Goal: Information Seeking & Learning: Find specific fact

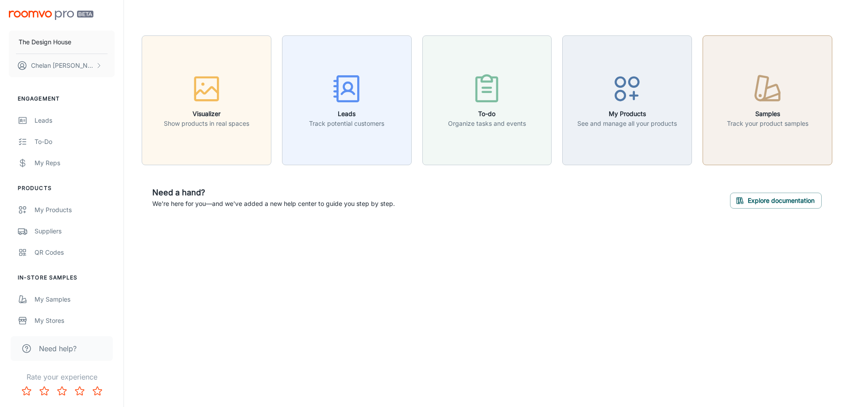
click at [747, 116] on h6 "Samples" at bounding box center [767, 114] width 81 height 10
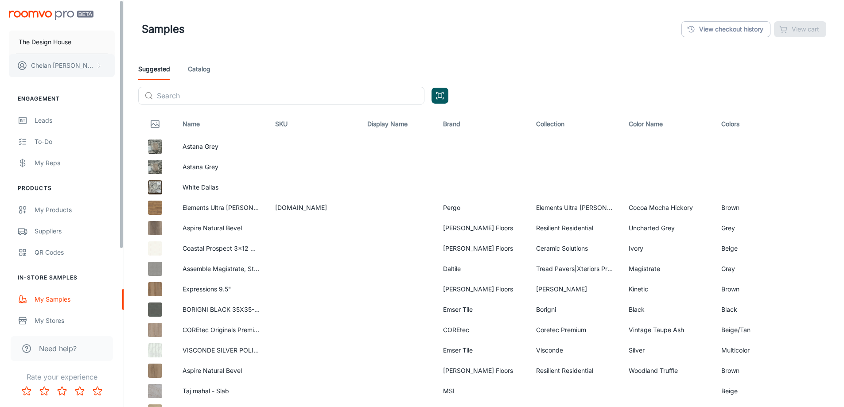
click at [44, 66] on p "[PERSON_NAME]" at bounding box center [62, 66] width 62 height 10
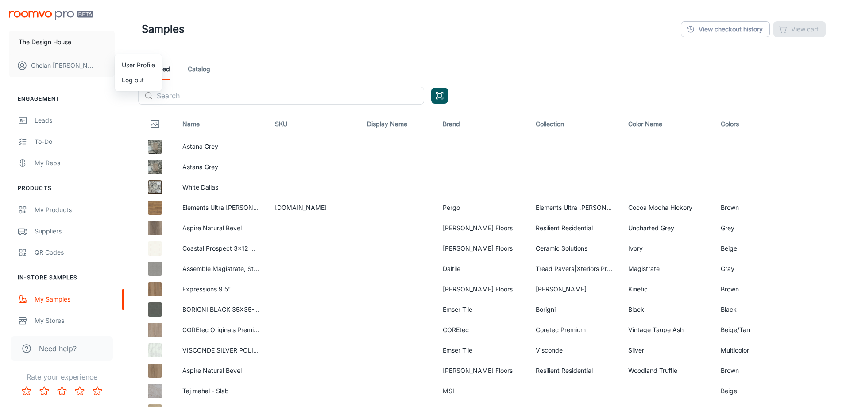
click at [136, 68] on li "User Profile" at bounding box center [138, 65] width 47 height 15
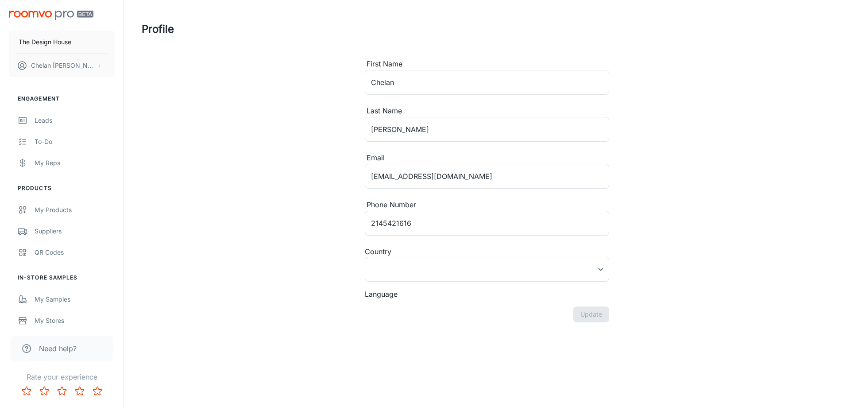
type input "[GEOGRAPHIC_DATA]"
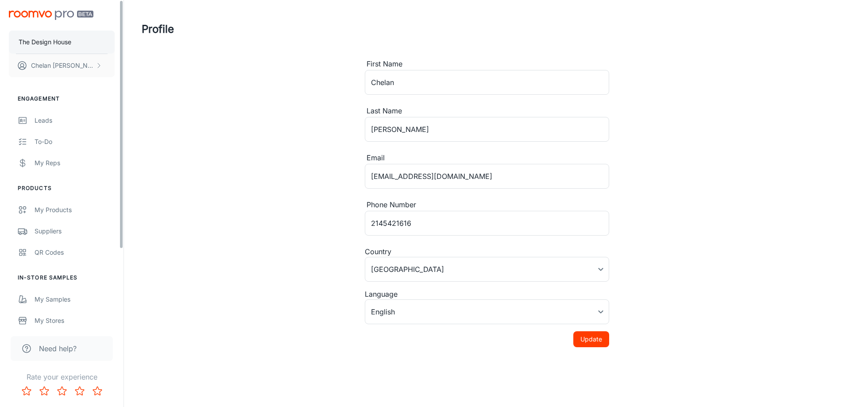
click at [64, 44] on p "The Design House" at bounding box center [45, 42] width 53 height 10
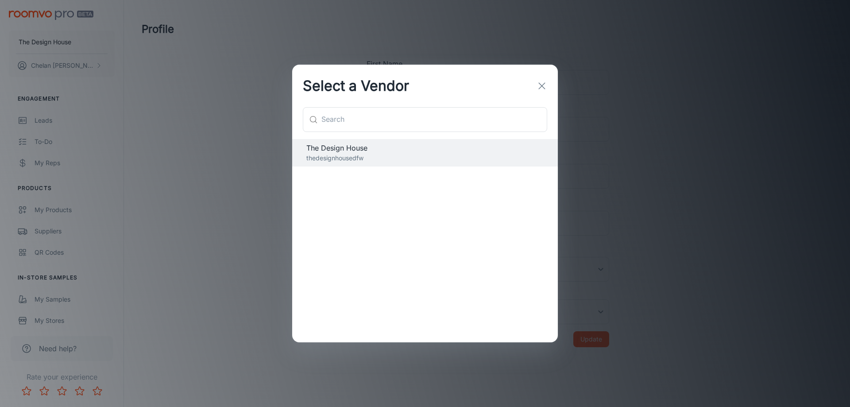
click at [540, 84] on line "button" at bounding box center [542, 86] width 6 height 6
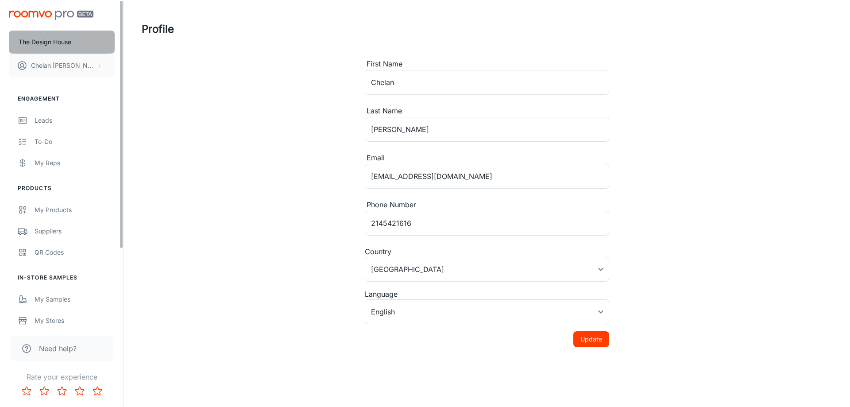
click at [58, 41] on p "The Design House" at bounding box center [45, 42] width 53 height 10
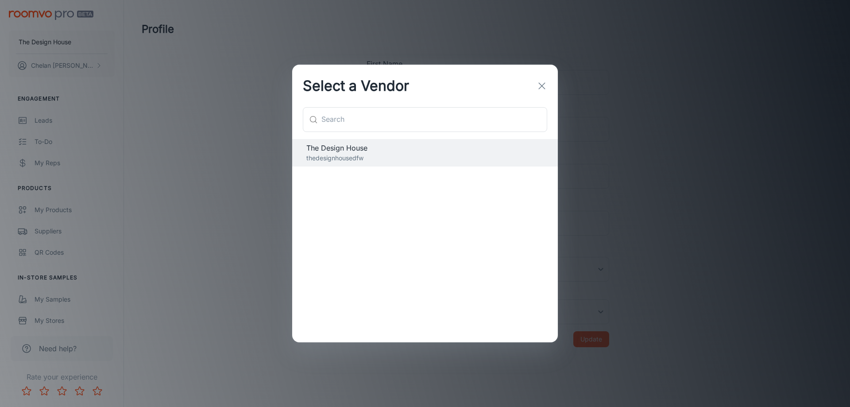
click at [543, 89] on icon "button" at bounding box center [542, 86] width 11 height 11
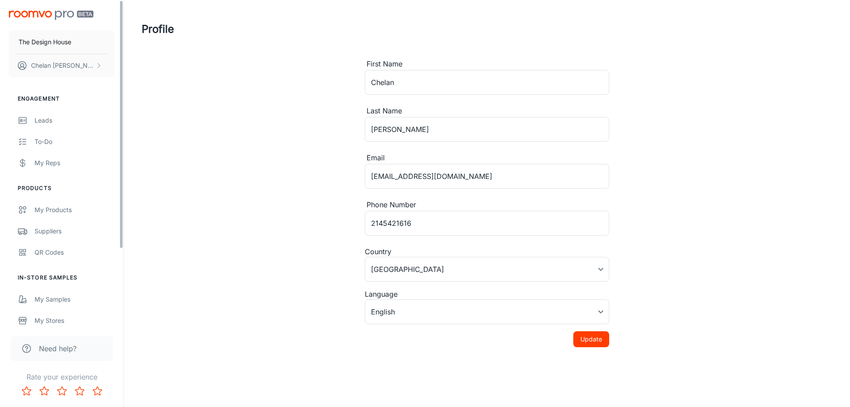
click at [49, 16] on img "scrollable content" at bounding box center [51, 15] width 85 height 9
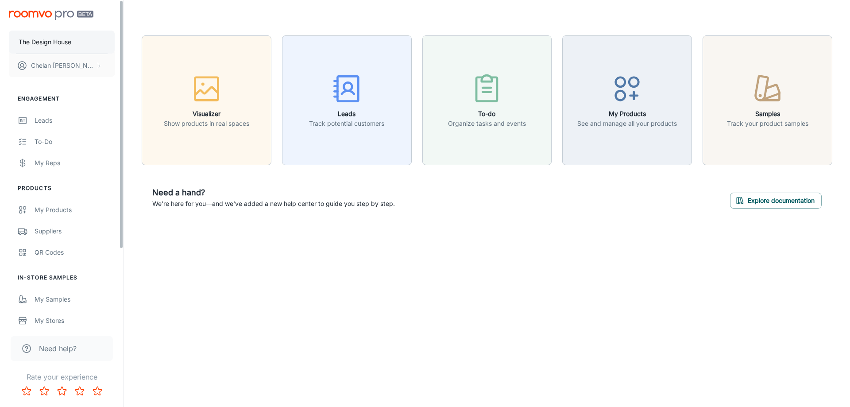
click at [54, 51] on button "The Design House" at bounding box center [62, 42] width 106 height 23
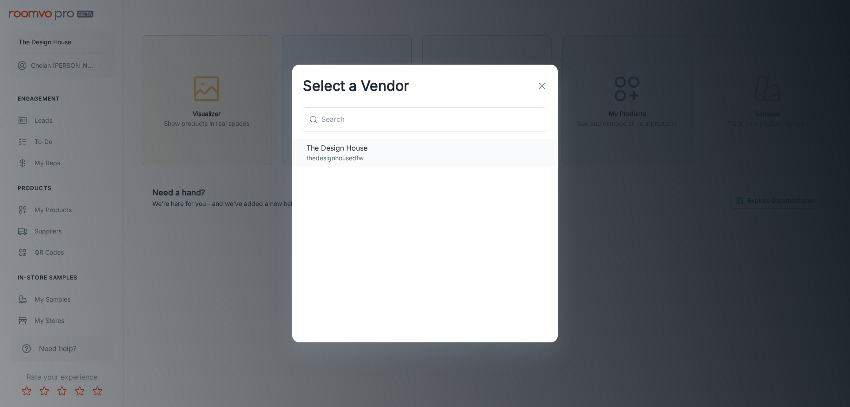
click at [382, 153] on p "thedesignhousedfw" at bounding box center [424, 158] width 237 height 10
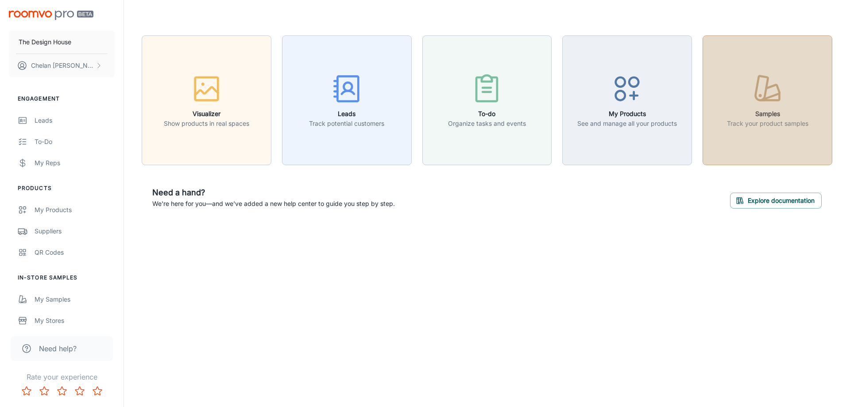
click at [764, 101] on icon "button" at bounding box center [767, 88] width 33 height 33
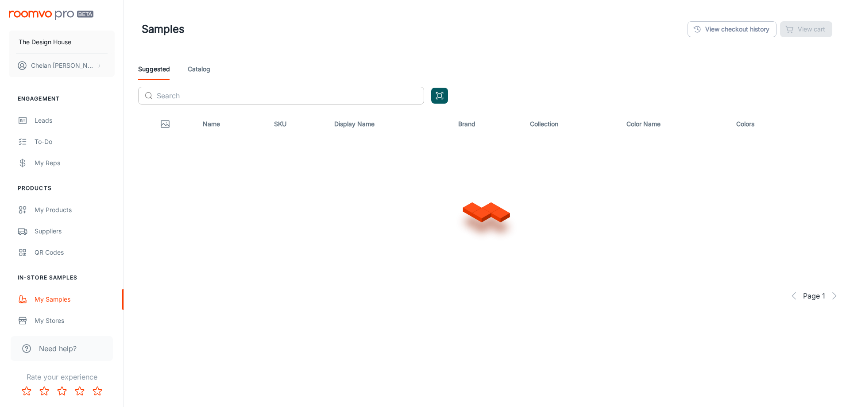
click at [212, 98] on input "text" at bounding box center [291, 96] width 268 height 18
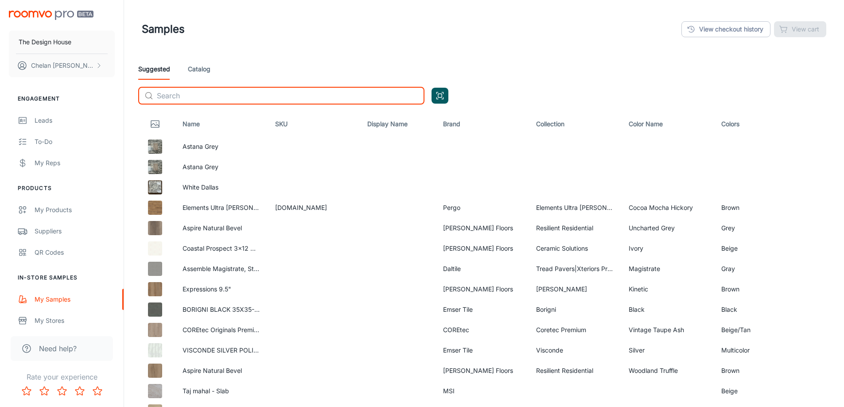
click at [252, 99] on input "text" at bounding box center [291, 96] width 268 height 18
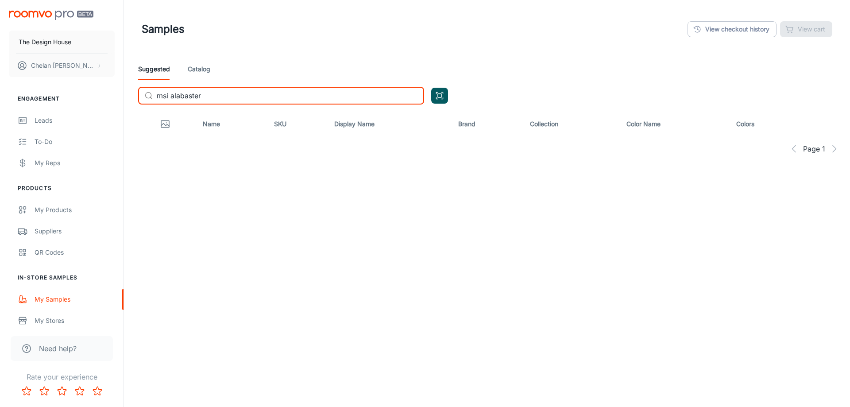
click at [186, 96] on input "msi alabaster" at bounding box center [291, 96] width 268 height 18
click at [181, 95] on input "msi alabaster" at bounding box center [291, 96] width 268 height 18
type input "msi [PERSON_NAME]"
drag, startPoint x: 154, startPoint y: 81, endPoint x: 122, endPoint y: 66, distance: 35.1
click at [122, 66] on div "The Design House [PERSON_NAME] Engagement Leads To-do My Reps Products My Produ…" at bounding box center [425, 122] width 850 height 245
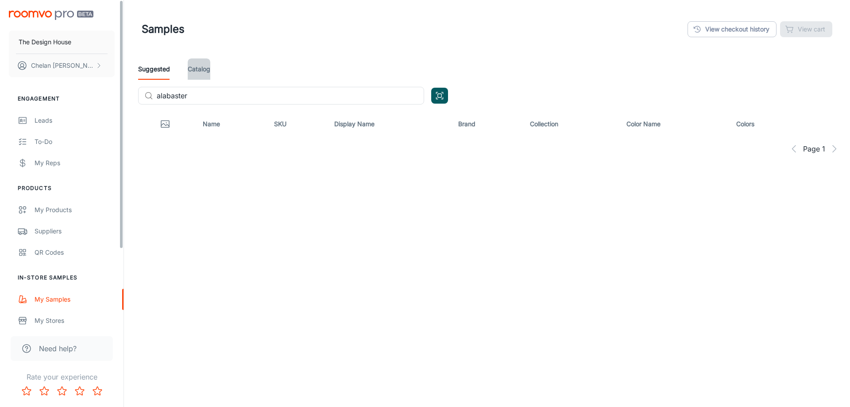
click at [203, 66] on link "Catalog" at bounding box center [199, 68] width 23 height 21
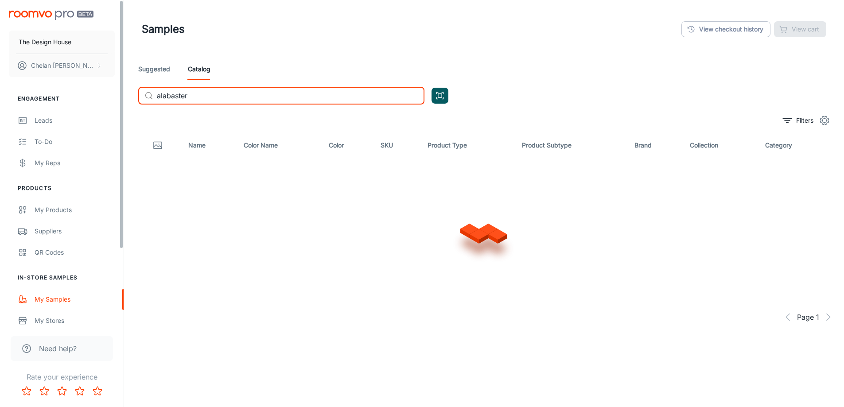
click at [209, 96] on input "alabaster" at bounding box center [291, 96] width 268 height 18
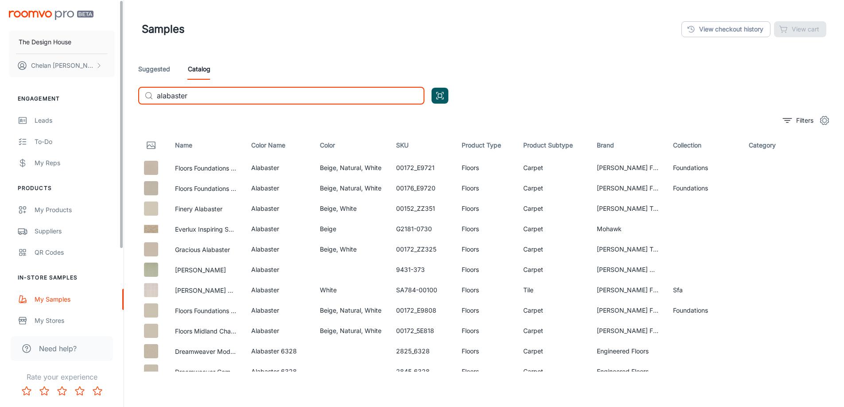
click at [194, 100] on input "alabaster" at bounding box center [291, 96] width 268 height 18
click at [157, 93] on input "alabaster" at bounding box center [291, 96] width 268 height 18
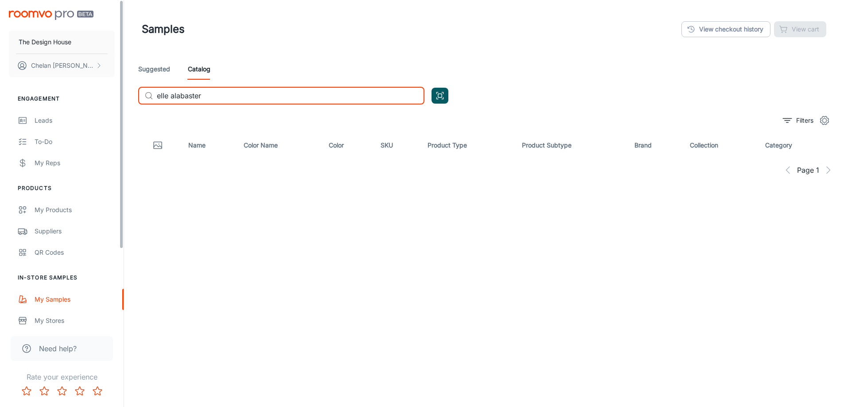
drag, startPoint x: 169, startPoint y: 93, endPoint x: 141, endPoint y: 88, distance: 28.0
click at [142, 89] on div "​ elle alabaster ​" at bounding box center [281, 96] width 286 height 18
drag, startPoint x: 181, startPoint y: 93, endPoint x: 141, endPoint y: 89, distance: 40.6
click at [141, 89] on div "​ lappato alabaster ​" at bounding box center [281, 96] width 286 height 18
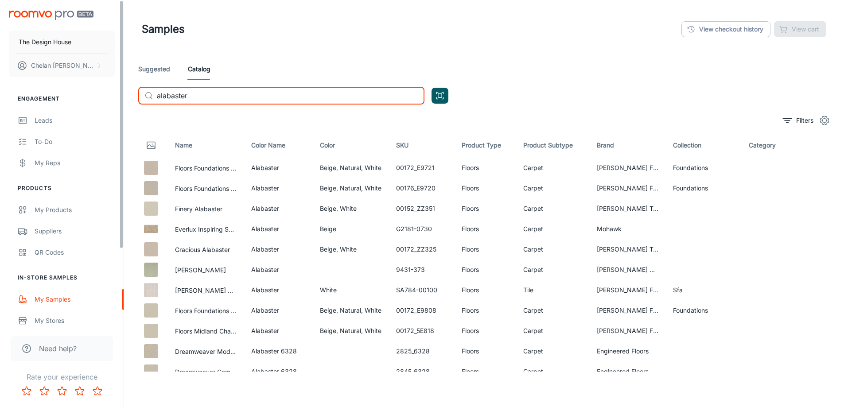
type input "alabaster"
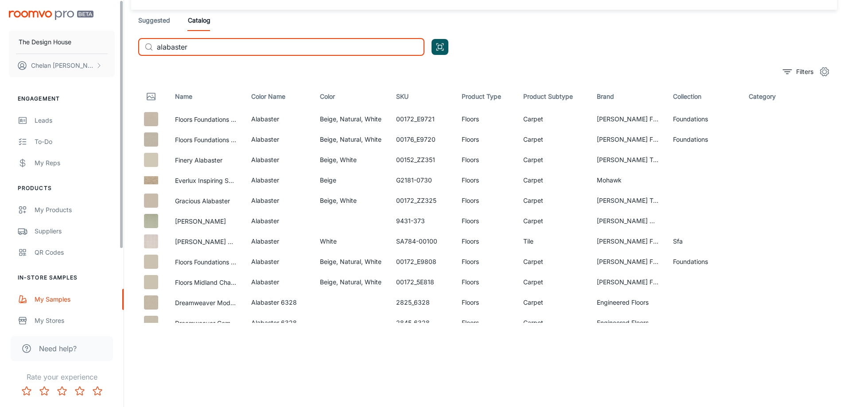
drag, startPoint x: 199, startPoint y: 47, endPoint x: 125, endPoint y: 43, distance: 74.0
click at [125, 43] on div "Samples View checkout history View cart Suggested Catalog ​ alabaster ​ Filters…" at bounding box center [484, 179] width 720 height 456
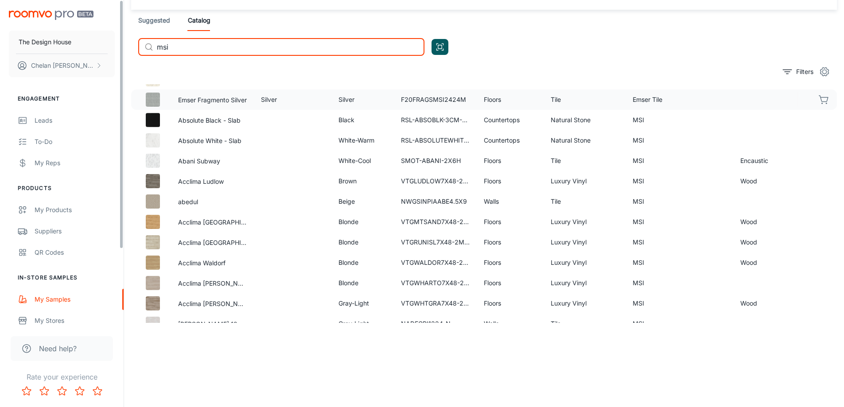
scroll to position [89, 0]
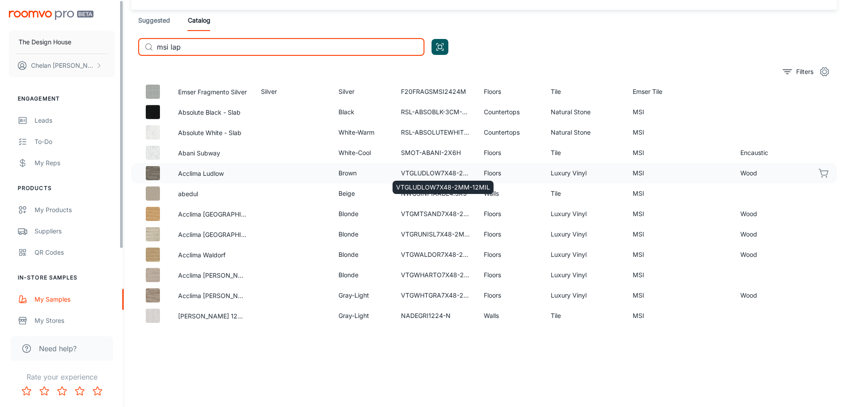
type input "msi lap"
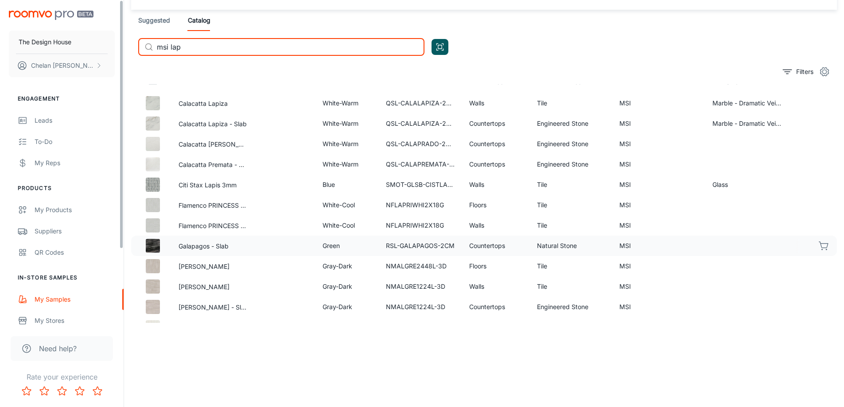
scroll to position [0, 0]
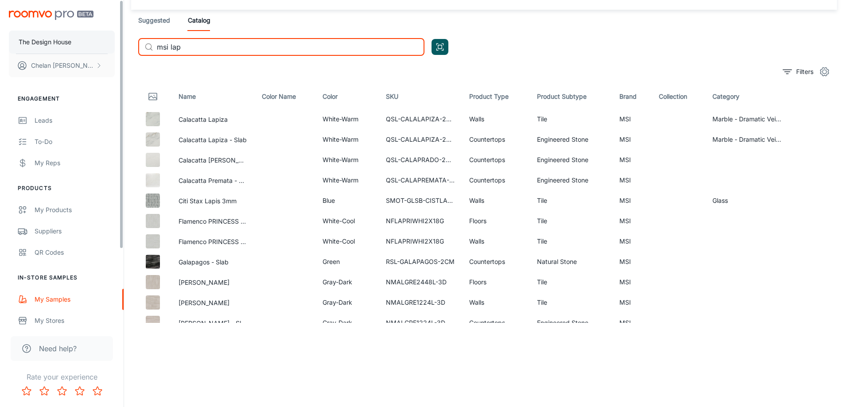
drag, startPoint x: 191, startPoint y: 47, endPoint x: 60, endPoint y: 43, distance: 131.6
click at [60, 43] on div "The Design House [PERSON_NAME] Engagement Leads To-do My Reps Products My Produ…" at bounding box center [422, 179] width 844 height 456
